Goal: Task Accomplishment & Management: Manage account settings

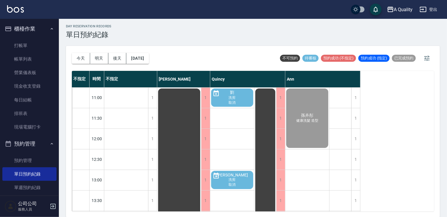
scroll to position [236, 0]
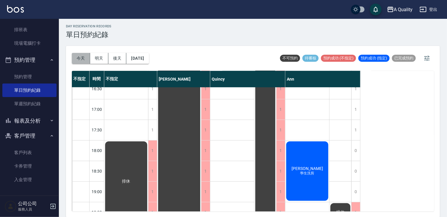
click at [85, 63] on button "今天" at bounding box center [81, 58] width 18 height 11
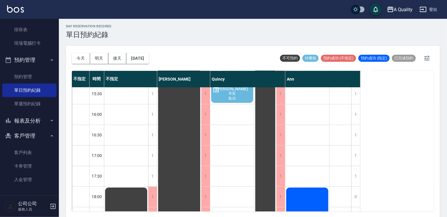
scroll to position [251, 0]
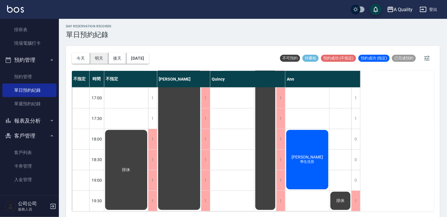
click at [99, 58] on button "明天" at bounding box center [99, 58] width 18 height 11
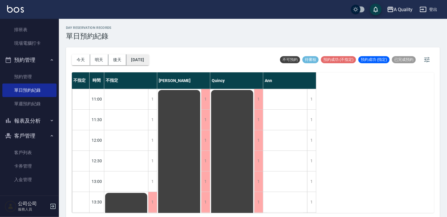
click at [135, 61] on button "2025/09/24" at bounding box center [137, 60] width 22 height 11
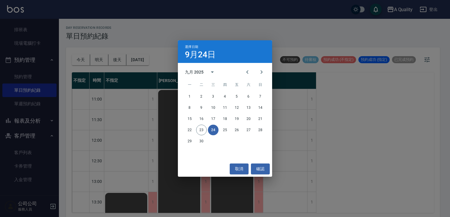
click at [196, 133] on div "22 23 24 25 26 27 28" at bounding box center [225, 130] width 94 height 11
click at [180, 133] on div "22 23 24 25 26 27 28" at bounding box center [225, 130] width 94 height 11
click at [193, 132] on button "22" at bounding box center [189, 130] width 11 height 11
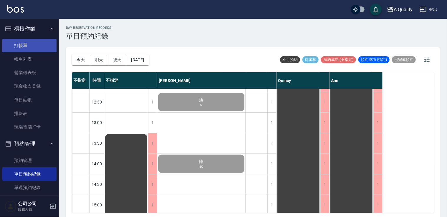
click at [33, 42] on link "打帳單" at bounding box center [29, 46] width 54 height 14
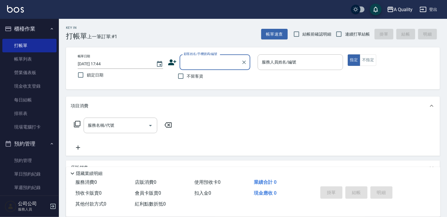
click at [181, 69] on div "顧客姓名/手機號碼/編號" at bounding box center [215, 63] width 71 height 16
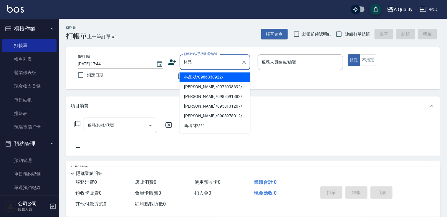
click at [215, 77] on li "林品彣/0986330922/" at bounding box center [215, 77] width 71 height 10
type input "林品彣/0986330922/"
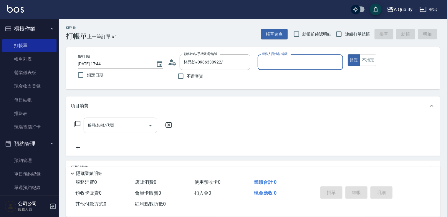
type input "Ann(無代號)"
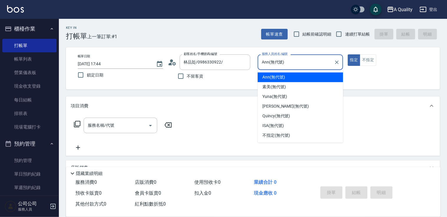
click at [304, 62] on input "Ann(無代號)" at bounding box center [295, 62] width 71 height 10
click at [280, 80] on span "Ann (無代號)" at bounding box center [274, 77] width 23 height 6
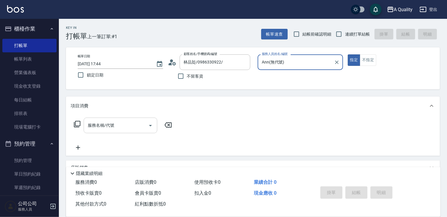
click at [90, 127] on input "服務名稱/代號" at bounding box center [116, 126] width 60 height 10
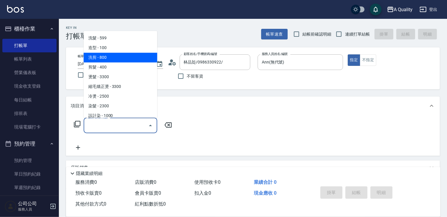
click at [112, 57] on span "洗剪 - 800" at bounding box center [121, 58] width 74 height 10
type input "洗剪(103)"
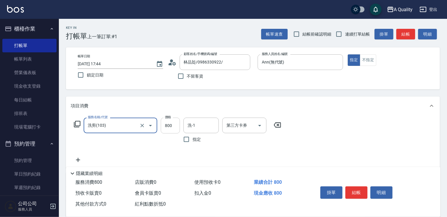
click at [169, 127] on input "800" at bounding box center [170, 126] width 19 height 16
type input "670"
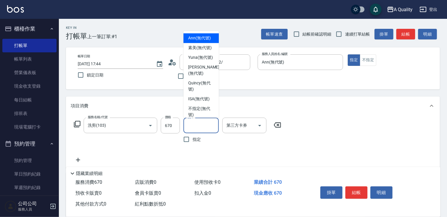
click at [197, 128] on input "洗-1" at bounding box center [201, 126] width 30 height 10
click at [197, 61] on span "Yuna (無代號)" at bounding box center [200, 58] width 25 height 6
type input "Yuna(無代號)"
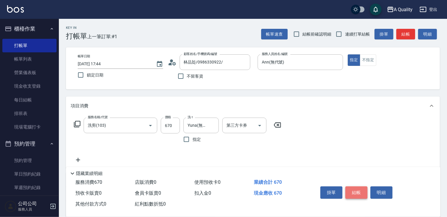
click at [356, 193] on button "結帳" at bounding box center [357, 193] width 22 height 12
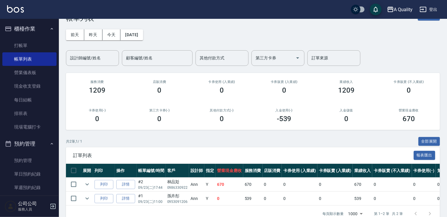
scroll to position [34, 0]
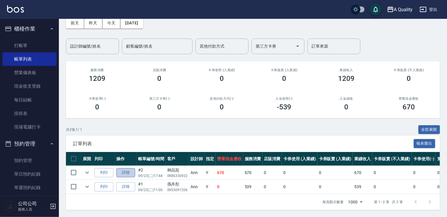
click at [133, 171] on link "詳情" at bounding box center [125, 173] width 19 height 9
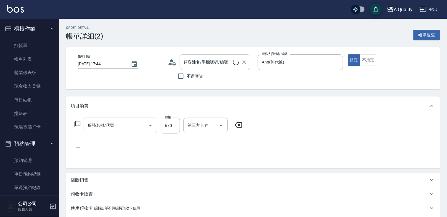
type input "Ann(無代號)"
type input "洗剪(103)"
type input "林品彣/0986330922/"
click at [171, 62] on icon at bounding box center [172, 62] width 9 height 9
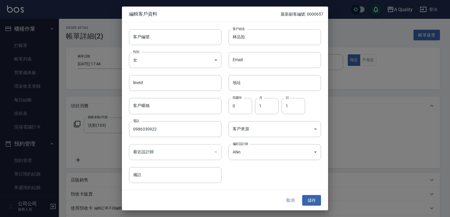
click at [267, 45] on div "Email Email" at bounding box center [272, 56] width 100 height 23
click at [262, 37] on input "林品彣" at bounding box center [275, 37] width 93 height 16
type input "林詩家"
click at [319, 200] on button "儲存" at bounding box center [311, 200] width 19 height 11
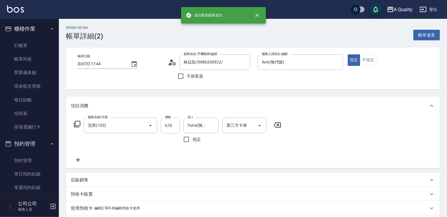
type input "林詩家/0986330922/"
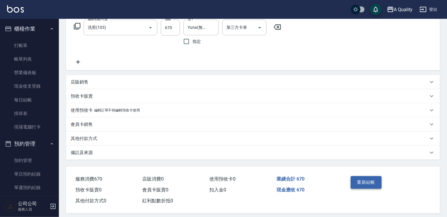
scroll to position [103, 0]
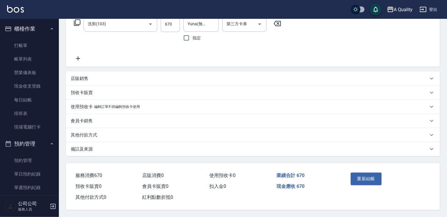
click at [372, 186] on div "重新結帳" at bounding box center [368, 184] width 39 height 26
click at [372, 174] on button "重新結帳" at bounding box center [366, 179] width 31 height 12
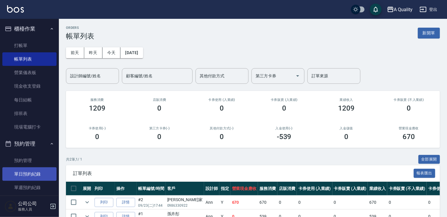
click at [39, 174] on link "單日預約紀錄" at bounding box center [29, 175] width 54 height 14
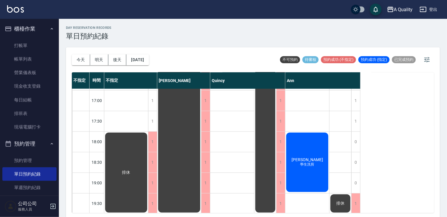
scroll to position [251, 0]
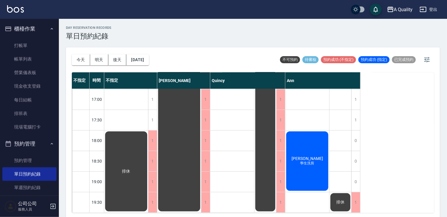
drag, startPoint x: 118, startPoint y: 62, endPoint x: 130, endPoint y: 60, distance: 11.6
click at [121, 62] on button "後天" at bounding box center [117, 60] width 18 height 11
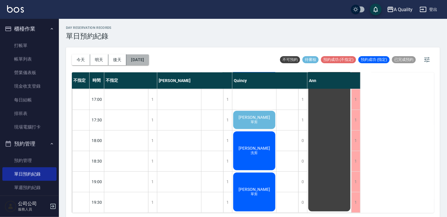
click at [143, 64] on button "[DATE]" at bounding box center [137, 60] width 22 height 11
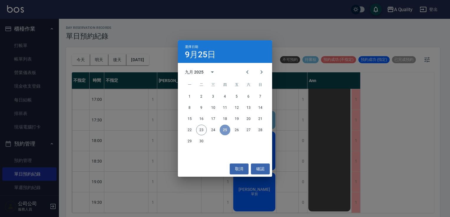
drag, startPoint x: 220, startPoint y: 129, endPoint x: 223, endPoint y: 131, distance: 3.4
click at [222, 131] on button "25" at bounding box center [225, 130] width 11 height 11
click at [223, 131] on button "25" at bounding box center [225, 130] width 11 height 11
click at [242, 167] on button "取消" at bounding box center [239, 169] width 19 height 11
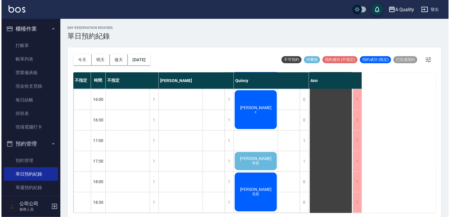
scroll to position [206, 0]
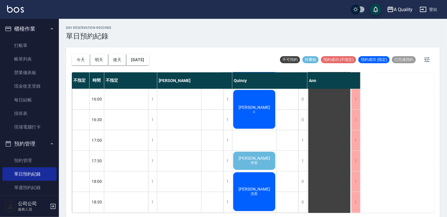
click at [268, 155] on div "張哲晟 單剪" at bounding box center [254, 161] width 44 height 20
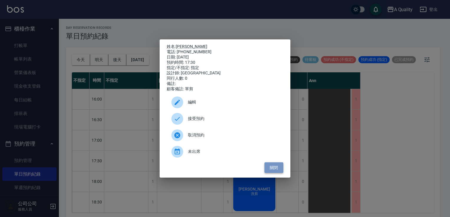
click at [270, 173] on button "關閉" at bounding box center [274, 168] width 19 height 11
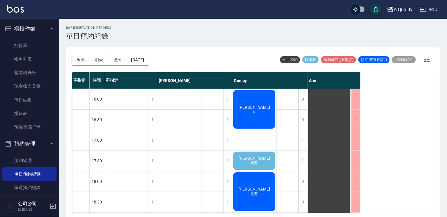
click at [252, 166] on span "單剪" at bounding box center [254, 163] width 9 height 5
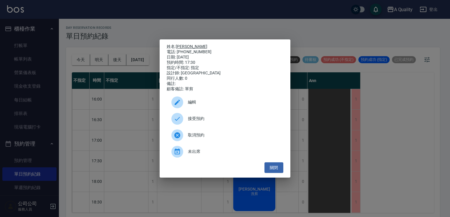
click at [182, 45] on link "[PERSON_NAME]" at bounding box center [192, 46] width 32 height 5
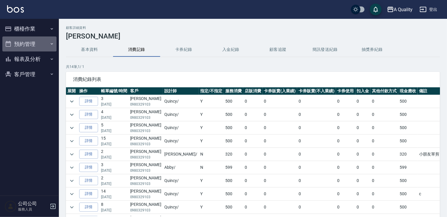
click at [27, 47] on button "預約管理" at bounding box center [29, 44] width 54 height 15
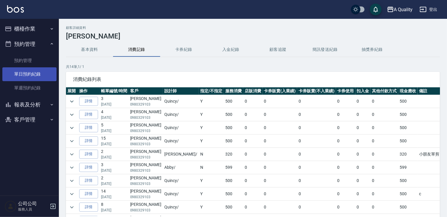
click at [30, 73] on link "單日預約紀錄" at bounding box center [29, 74] width 54 height 14
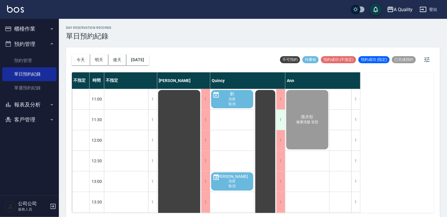
scroll to position [88, 0]
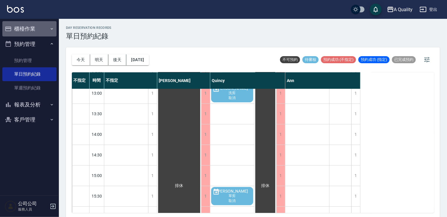
click at [33, 27] on button "櫃檯作業" at bounding box center [29, 28] width 54 height 15
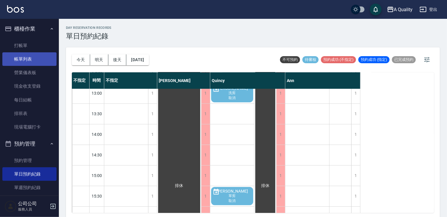
click at [31, 52] on link "帳單列表" at bounding box center [29, 59] width 54 height 14
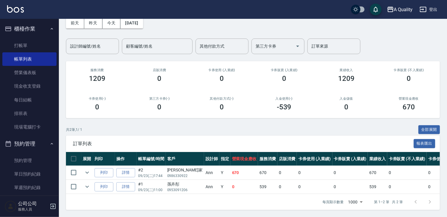
scroll to position [34, 0]
click at [24, 174] on link "單日預約紀錄" at bounding box center [29, 175] width 54 height 14
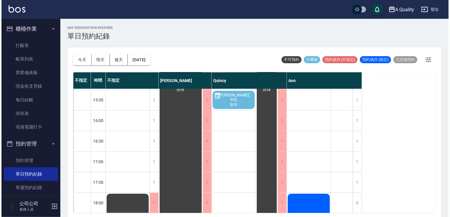
scroll to position [236, 0]
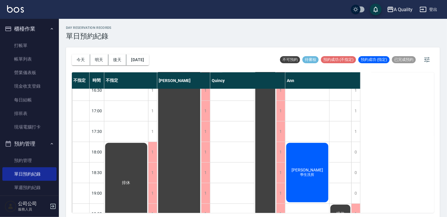
click at [311, 157] on div "陳詩涵 學生洗剪" at bounding box center [307, 172] width 44 height 61
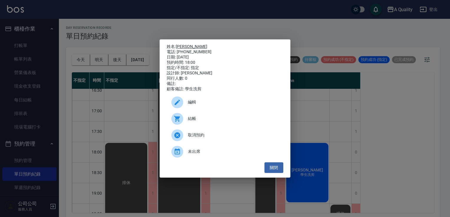
click at [183, 44] on link "[PERSON_NAME]" at bounding box center [192, 46] width 32 height 5
click at [197, 120] on span "結帳" at bounding box center [233, 119] width 91 height 6
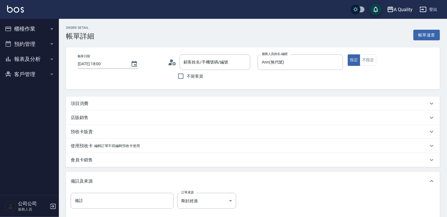
type input "[PERSON_NAME]/0975554491/"
click at [133, 100] on div "項目消費" at bounding box center [253, 104] width 374 height 14
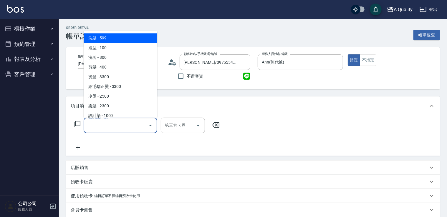
drag, startPoint x: 116, startPoint y: 128, endPoint x: 113, endPoint y: 69, distance: 58.7
click at [116, 126] on input "服務名稱/代號" at bounding box center [116, 126] width 60 height 10
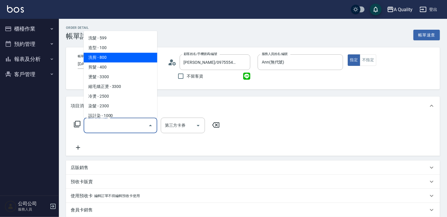
click at [114, 60] on span "洗剪 - 800" at bounding box center [121, 58] width 74 height 10
type input "洗剪(103)"
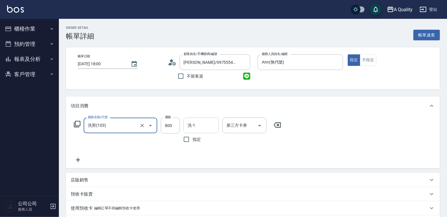
click at [194, 127] on input "洗-1" at bounding box center [201, 126] width 30 height 10
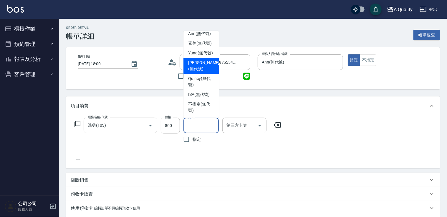
scroll to position [16, 0]
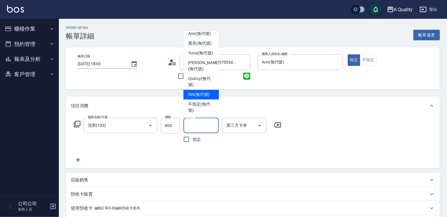
click at [202, 98] on div "ISA (無代號)" at bounding box center [201, 95] width 35 height 10
type input "ISA(無代號)"
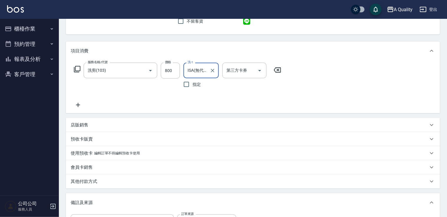
scroll to position [118, 0]
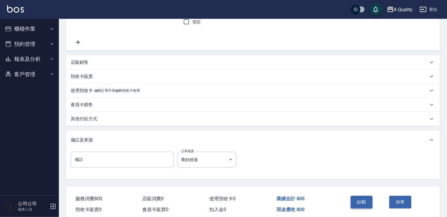
click at [364, 197] on button "結帳" at bounding box center [362, 202] width 22 height 12
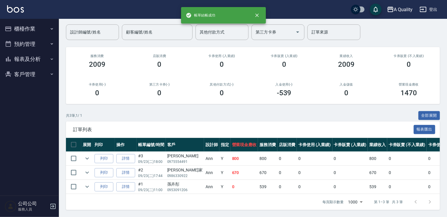
scroll to position [48, 0]
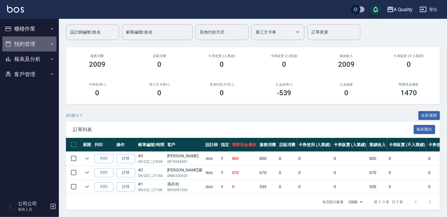
click at [13, 43] on button "預約管理" at bounding box center [29, 44] width 54 height 15
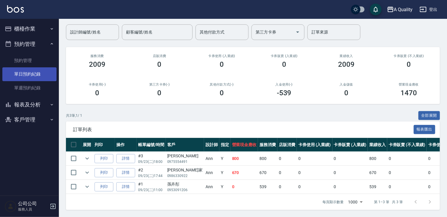
click at [25, 75] on link "單日預約紀錄" at bounding box center [29, 74] width 54 height 14
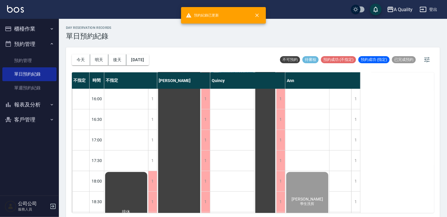
scroll to position [251, 0]
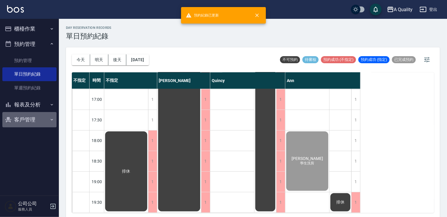
click at [25, 115] on button "客戶管理" at bounding box center [29, 119] width 54 height 15
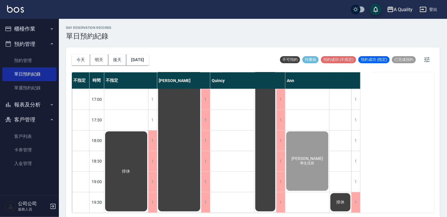
click at [30, 106] on button "報表及分析" at bounding box center [29, 104] width 54 height 15
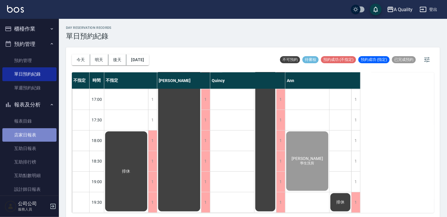
click at [30, 136] on link "店家日報表" at bounding box center [29, 135] width 54 height 14
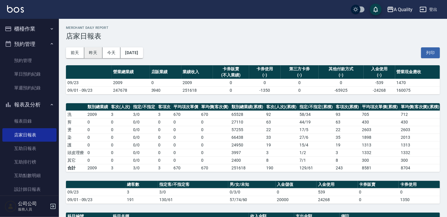
click at [92, 49] on button "昨天" at bounding box center [93, 52] width 18 height 11
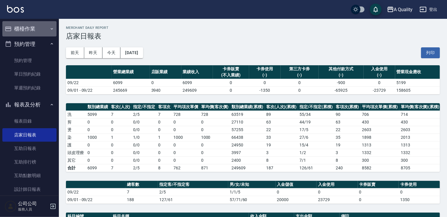
click at [47, 35] on button "櫃檯作業" at bounding box center [29, 28] width 54 height 15
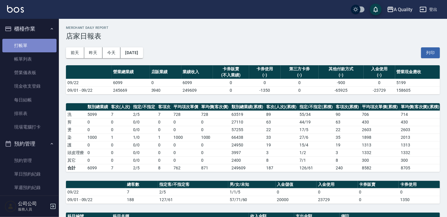
click at [36, 52] on link "打帳單" at bounding box center [29, 46] width 54 height 14
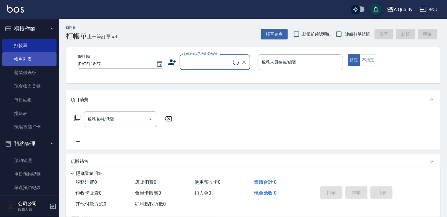
drag, startPoint x: 34, startPoint y: 65, endPoint x: 37, endPoint y: 63, distance: 3.4
click at [34, 65] on link "帳單列表" at bounding box center [29, 59] width 54 height 14
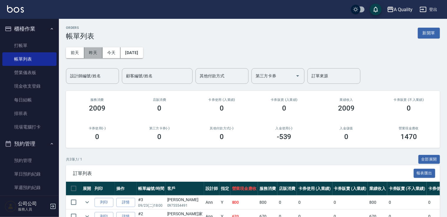
click at [88, 56] on button "昨天" at bounding box center [93, 52] width 18 height 11
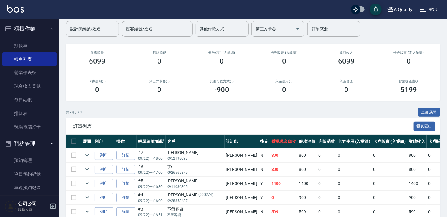
scroll to position [88, 0]
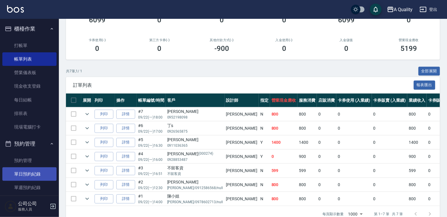
click at [34, 176] on link "單日預約紀錄" at bounding box center [29, 175] width 54 height 14
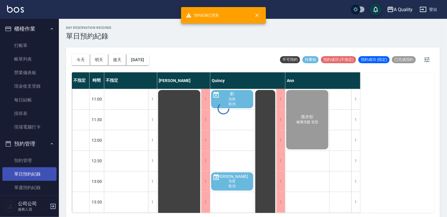
scroll to position [118, 0]
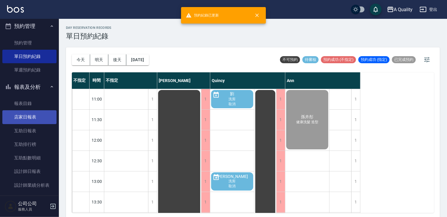
click at [26, 112] on link "店家日報表" at bounding box center [29, 117] width 54 height 14
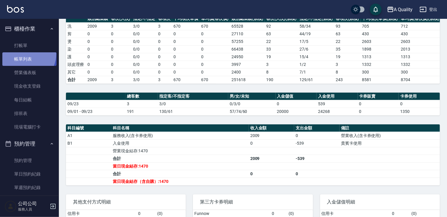
click at [24, 54] on link "帳單列表" at bounding box center [29, 59] width 54 height 14
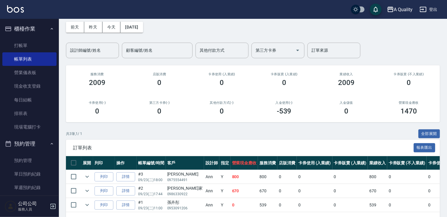
scroll to position [48, 0]
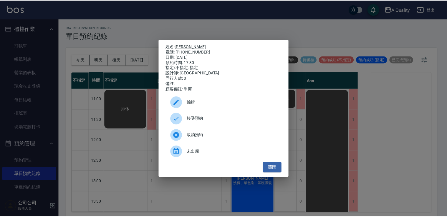
scroll to position [206, 0]
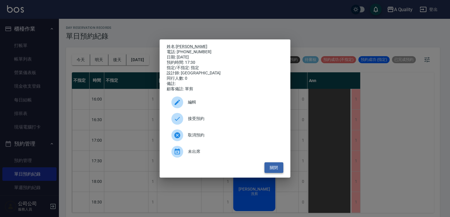
click at [277, 170] on button "關閉" at bounding box center [274, 168] width 19 height 11
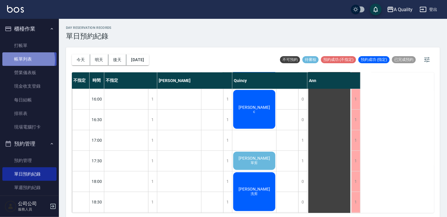
click at [23, 60] on link "帳單列表" at bounding box center [29, 59] width 54 height 14
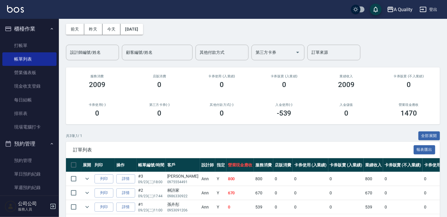
scroll to position [48, 0]
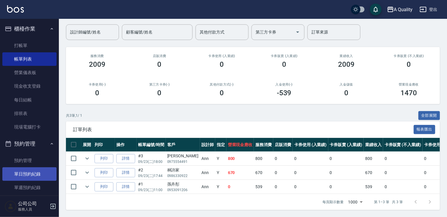
click at [21, 168] on link "單日預約紀錄" at bounding box center [29, 175] width 54 height 14
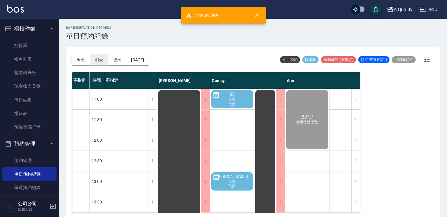
click at [105, 59] on button "明天" at bounding box center [99, 60] width 18 height 11
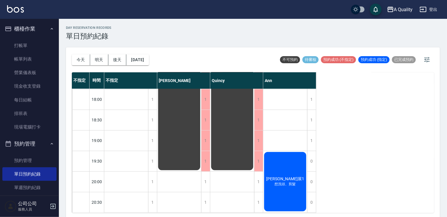
scroll to position [293, 0]
click at [148, 155] on div "1" at bounding box center [152, 161] width 9 height 20
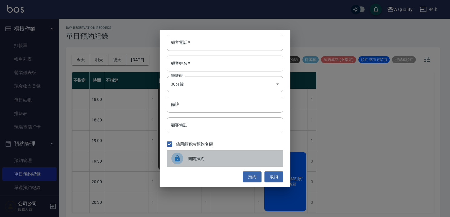
click at [194, 158] on span "關閉預約" at bounding box center [233, 159] width 91 height 6
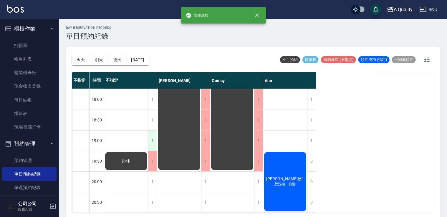
click at [149, 137] on div "1" at bounding box center [152, 141] width 9 height 20
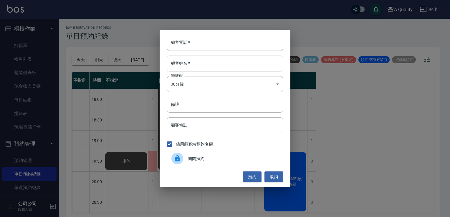
click at [179, 158] on icon at bounding box center [177, 159] width 5 height 6
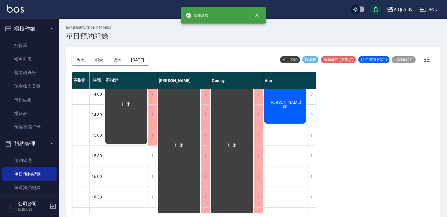
scroll to position [116, 0]
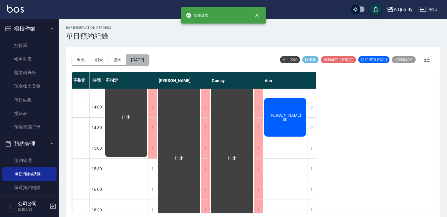
drag, startPoint x: 145, startPoint y: 61, endPoint x: 148, endPoint y: 60, distance: 3.3
click at [148, 60] on button "[DATE]" at bounding box center [137, 60] width 22 height 11
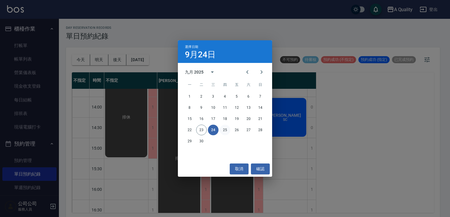
click at [225, 131] on button "25" at bounding box center [225, 130] width 11 height 11
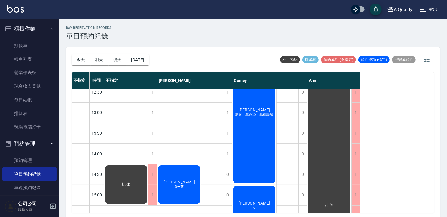
scroll to position [147, 0]
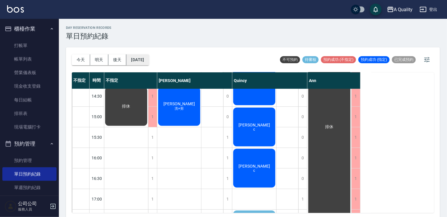
click at [146, 62] on button "[DATE]" at bounding box center [137, 60] width 22 height 11
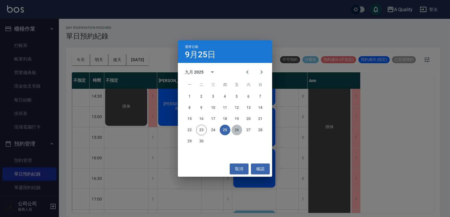
click at [236, 130] on button "26" at bounding box center [237, 130] width 11 height 11
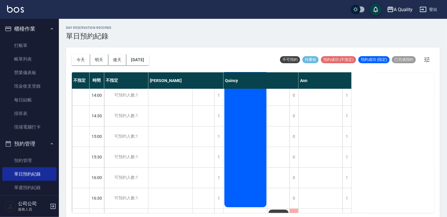
scroll to position [10, 0]
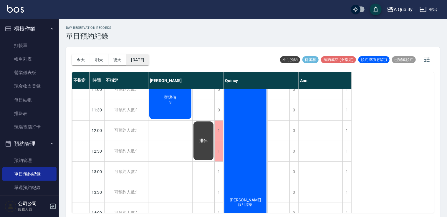
drag, startPoint x: 136, startPoint y: 51, endPoint x: 138, endPoint y: 55, distance: 4.6
click at [136, 52] on div "[DATE] [DATE] [DATE] [DATE]" at bounding box center [110, 59] width 77 height 25
click at [141, 58] on button "[DATE]" at bounding box center [137, 60] width 22 height 11
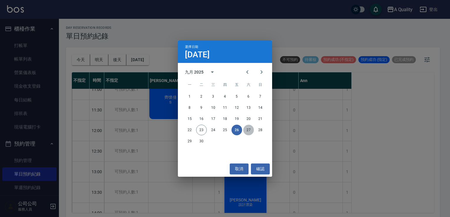
click at [250, 127] on button "27" at bounding box center [248, 130] width 11 height 11
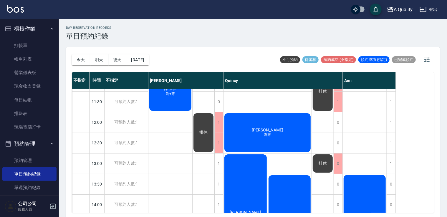
scroll to position [16, 0]
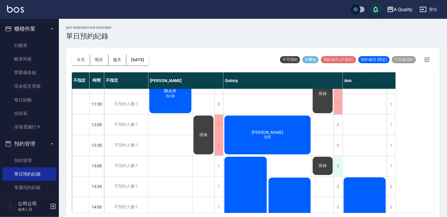
click at [336, 165] on div "0" at bounding box center [338, 166] width 9 height 20
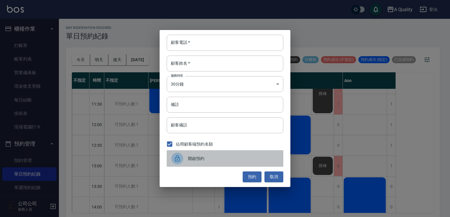
click at [247, 160] on span "開啟預約" at bounding box center [233, 159] width 91 height 6
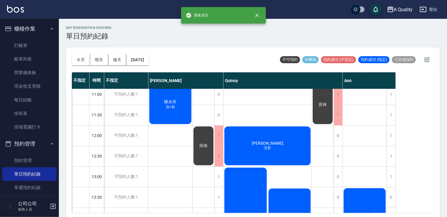
scroll to position [0, 0]
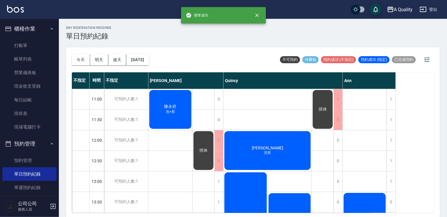
click at [130, 52] on div "[DATE] [DATE] [DATE] [DATE]" at bounding box center [110, 59] width 77 height 25
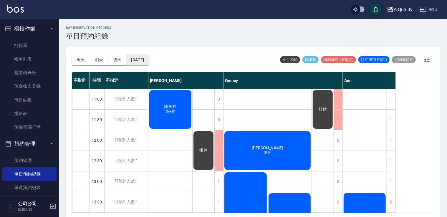
click at [147, 56] on button "[DATE]" at bounding box center [137, 60] width 22 height 11
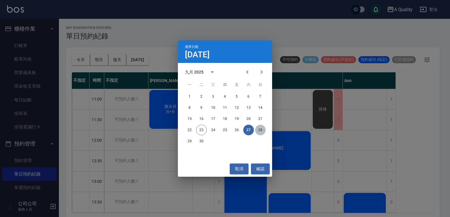
click at [263, 133] on button "28" at bounding box center [260, 130] width 11 height 11
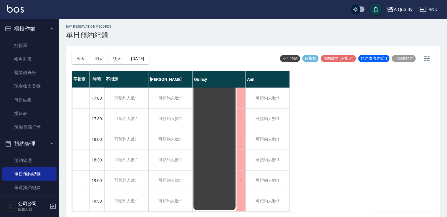
scroll to position [1, 0]
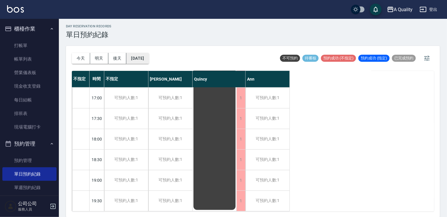
click at [147, 53] on button "[DATE]" at bounding box center [137, 58] width 22 height 11
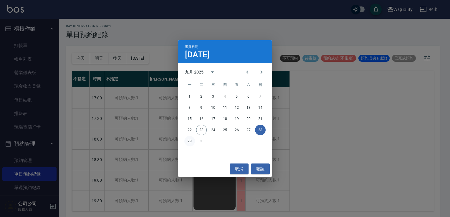
click at [187, 144] on button "29" at bounding box center [189, 141] width 11 height 11
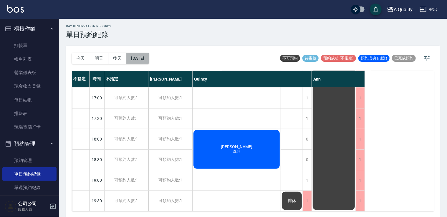
click at [148, 62] on button "[DATE]" at bounding box center [137, 58] width 22 height 11
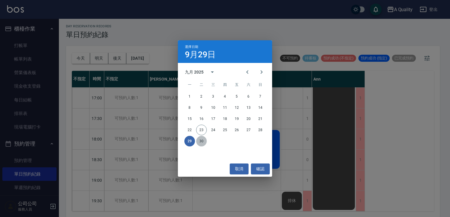
click at [203, 146] on button "30" at bounding box center [201, 141] width 11 height 11
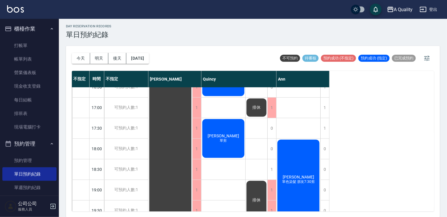
scroll to position [251, 0]
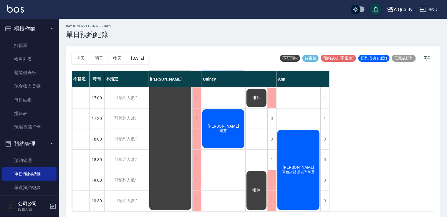
click at [233, 131] on div "[PERSON_NAME]剪" at bounding box center [224, 129] width 44 height 41
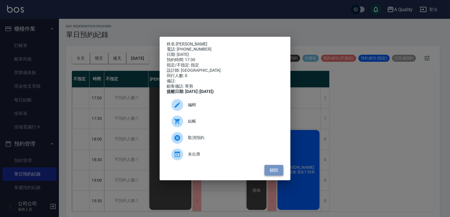
click at [272, 169] on button "關閉" at bounding box center [274, 170] width 19 height 11
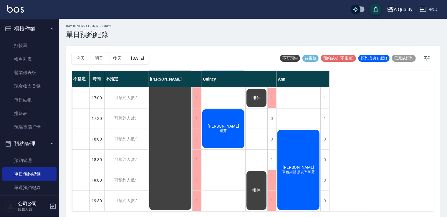
click at [268, 158] on div "0 0 0 0 0 0 0 0 0 0 0 0 1 0 0 1 1 1 [PERSON_NAME] 單色染、洗剪 還有髮根燙 [PERSON_NAME] 單剪…" at bounding box center [239, 25] width 75 height 371
click at [273, 156] on div "1" at bounding box center [272, 160] width 9 height 20
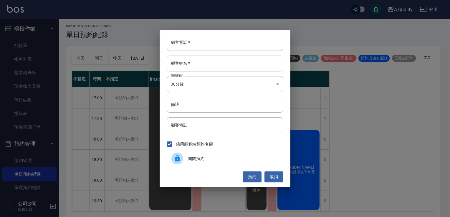
click at [201, 156] on span "關閉預約" at bounding box center [233, 159] width 91 height 6
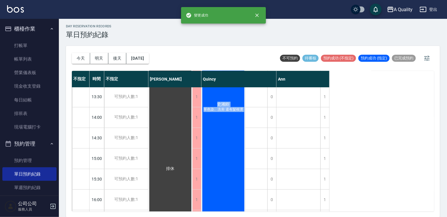
scroll to position [16, 0]
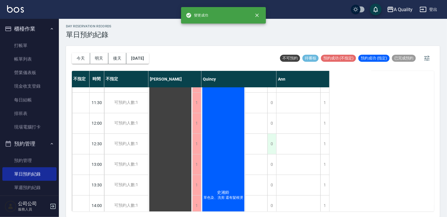
click at [275, 142] on div "0" at bounding box center [272, 144] width 9 height 20
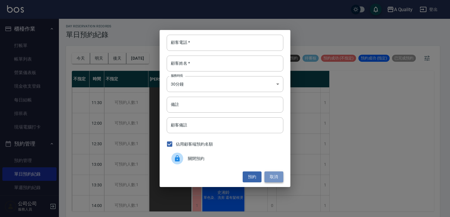
click at [280, 177] on button "取消" at bounding box center [274, 177] width 19 height 11
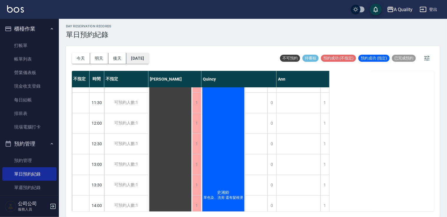
click at [143, 58] on button "[DATE]" at bounding box center [137, 58] width 22 height 11
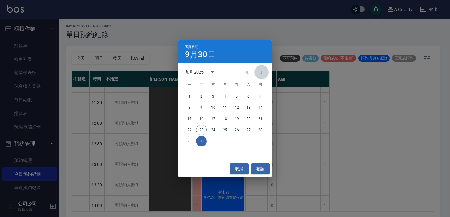
drag, startPoint x: 259, startPoint y: 71, endPoint x: 236, endPoint y: 80, distance: 24.6
click at [259, 71] on icon "Next month" at bounding box center [261, 72] width 7 height 7
click at [214, 95] on button "1" at bounding box center [213, 96] width 11 height 11
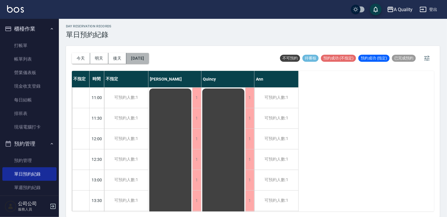
click at [147, 54] on button "[DATE]" at bounding box center [137, 58] width 22 height 11
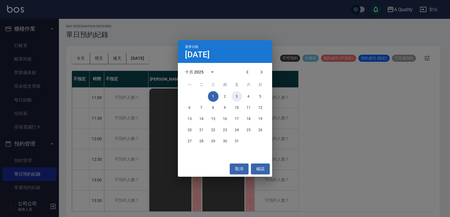
click at [237, 96] on button "3" at bounding box center [237, 96] width 11 height 11
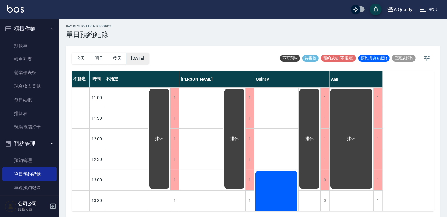
click at [148, 56] on button "[DATE]" at bounding box center [137, 58] width 22 height 11
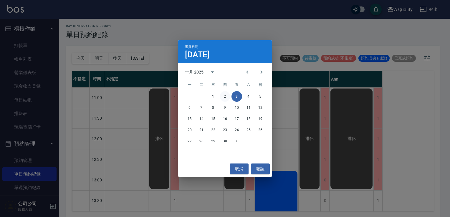
click at [228, 98] on button "2" at bounding box center [225, 96] width 11 height 11
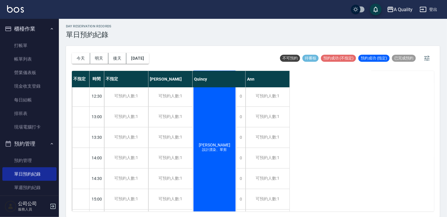
scroll to position [29, 0]
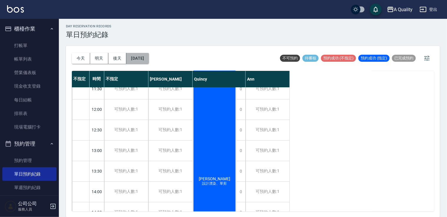
click at [141, 55] on button "[DATE]" at bounding box center [137, 58] width 22 height 11
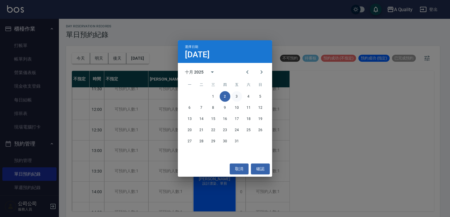
click at [237, 97] on button "3" at bounding box center [237, 96] width 11 height 11
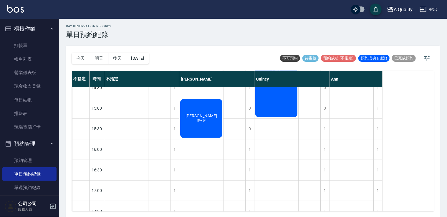
scroll to position [118, 0]
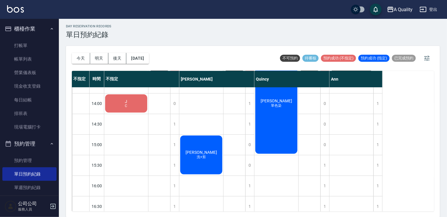
click at [130, 107] on div "J C" at bounding box center [126, 104] width 44 height 20
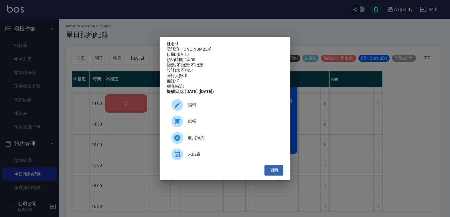
drag, startPoint x: 279, startPoint y: 172, endPoint x: 274, endPoint y: 162, distance: 10.8
click at [279, 172] on button "關閉" at bounding box center [274, 170] width 19 height 11
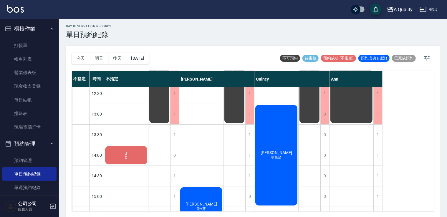
scroll to position [59, 0]
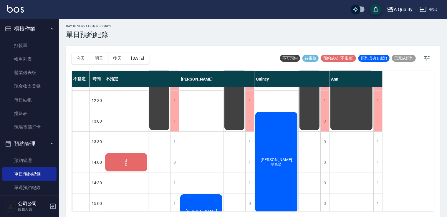
click at [279, 153] on div "[PERSON_NAME]色染" at bounding box center [277, 162] width 44 height 103
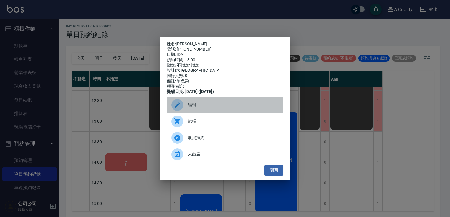
click at [211, 107] on span "編輯" at bounding box center [233, 105] width 91 height 6
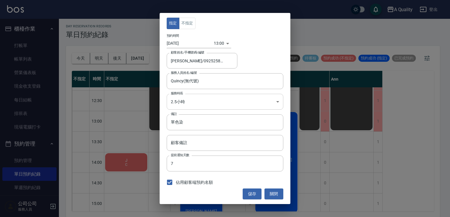
click at [205, 100] on body "A Quality 登出 櫃檯作業 打帳單 帳單列表 營業儀表板 現金收支登錄 每日結帳 排班表 現場電腦打卡 預約管理 預約管理 單日預約紀錄 單週預約紀錄…" at bounding box center [225, 108] width 450 height 219
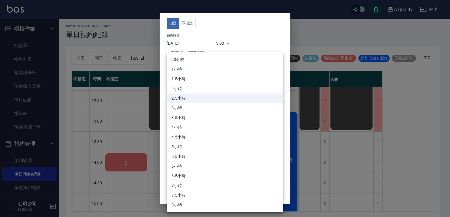
click at [188, 108] on li "3小時" at bounding box center [225, 108] width 117 height 10
type input "6"
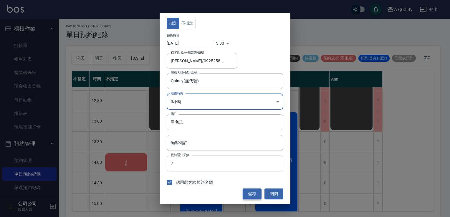
click at [249, 194] on button "儲存" at bounding box center [252, 194] width 19 height 11
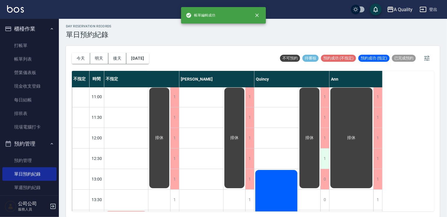
scroll to position [0, 0]
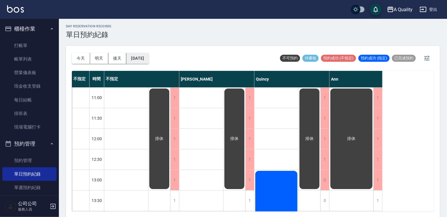
click at [134, 61] on button "[DATE]" at bounding box center [137, 58] width 22 height 11
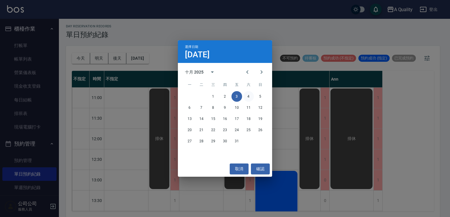
click at [252, 97] on button "4" at bounding box center [248, 96] width 11 height 11
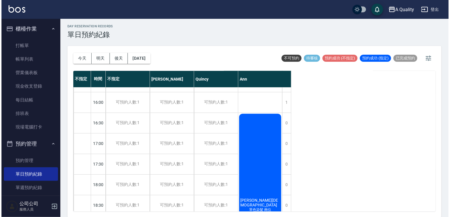
scroll to position [265, 0]
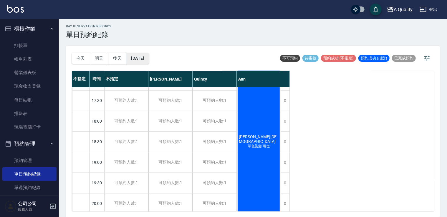
click at [158, 57] on div "[DATE] [DATE] [DATE] [DATE] 不可預約 待審核 預約成功 (不指定) 預約成功 (指定) 已完成預約" at bounding box center [253, 58] width 362 height 25
click at [149, 57] on button "[DATE]" at bounding box center [137, 58] width 22 height 11
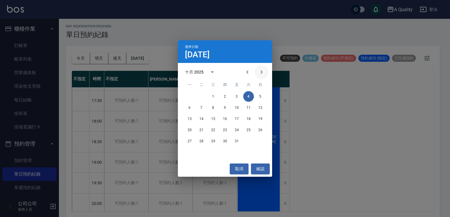
click at [264, 75] on icon "Next month" at bounding box center [261, 72] width 7 height 7
